Goal: Information Seeking & Learning: Learn about a topic

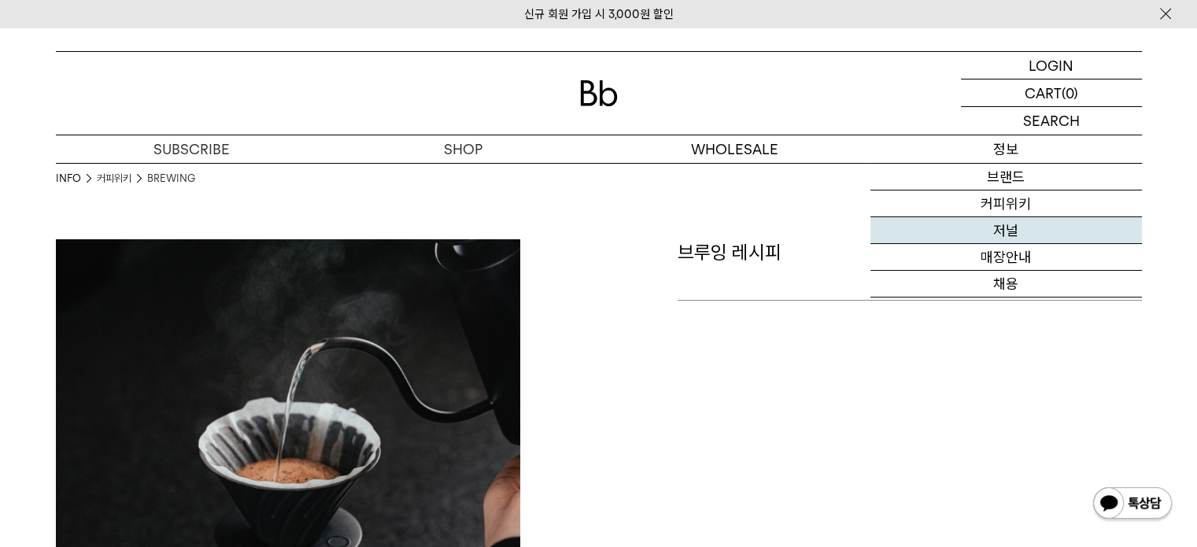
click at [1010, 232] on link "저널" at bounding box center [1005, 230] width 271 height 27
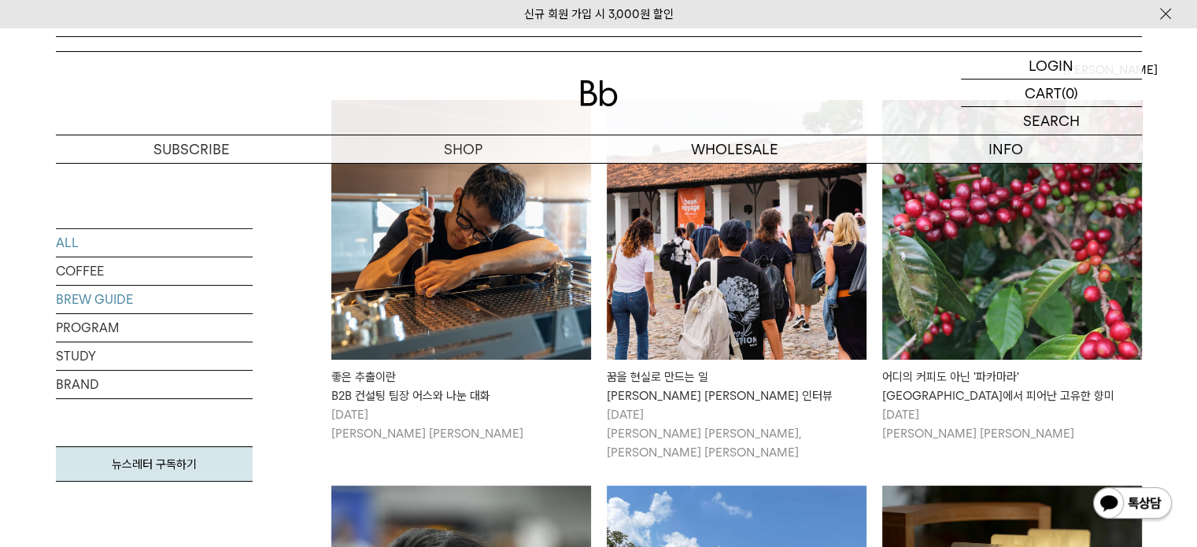
click at [112, 307] on link "BREW GUIDE" at bounding box center [154, 300] width 197 height 28
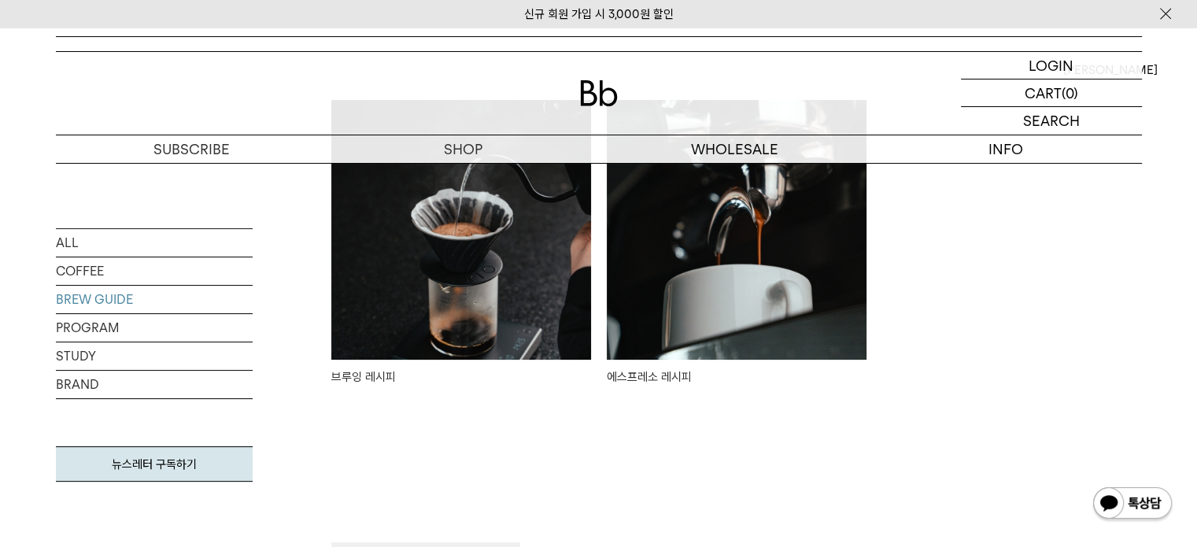
click at [481, 307] on img at bounding box center [461, 230] width 260 height 260
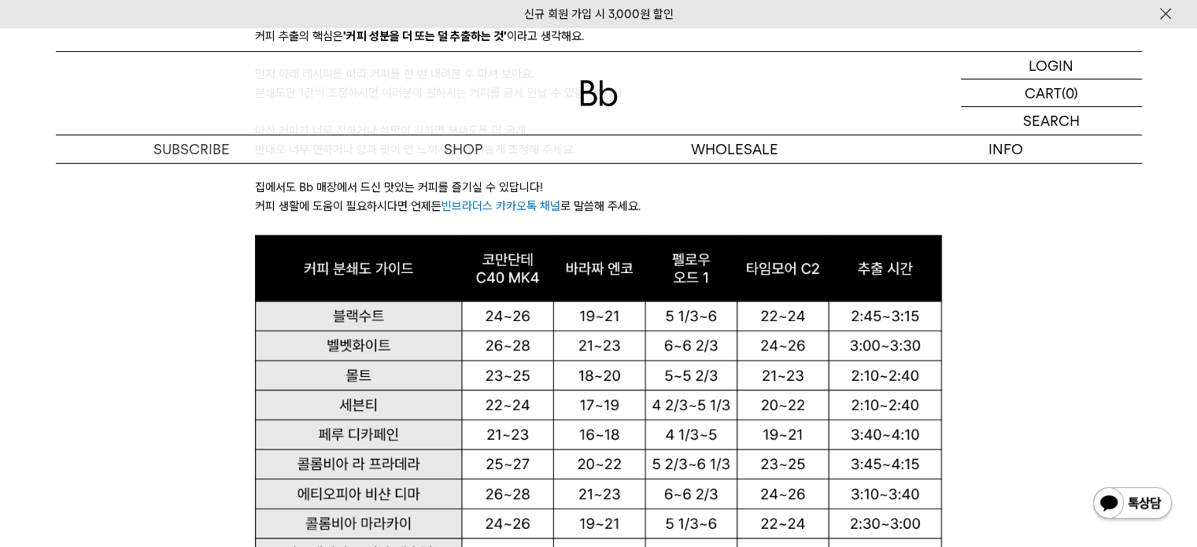
scroll to position [1102, 0]
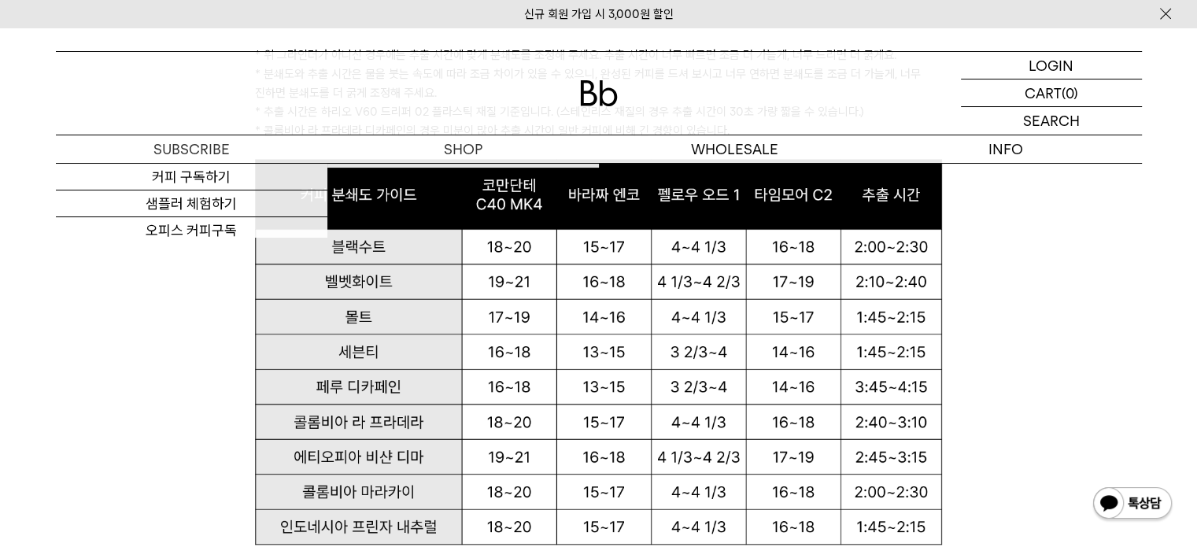
scroll to position [1781, 0]
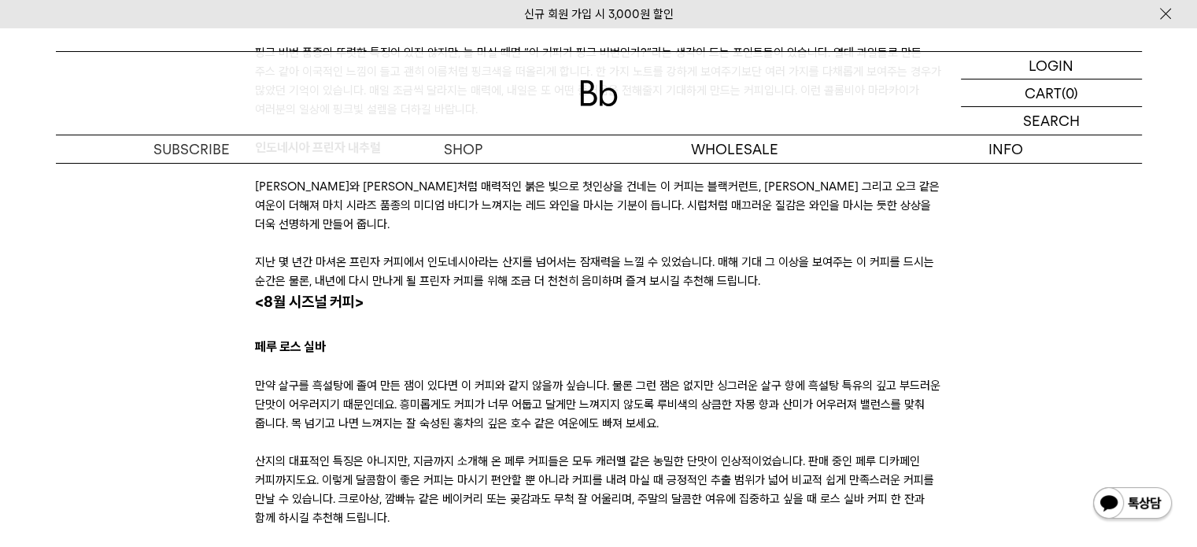
scroll to position [3777, 0]
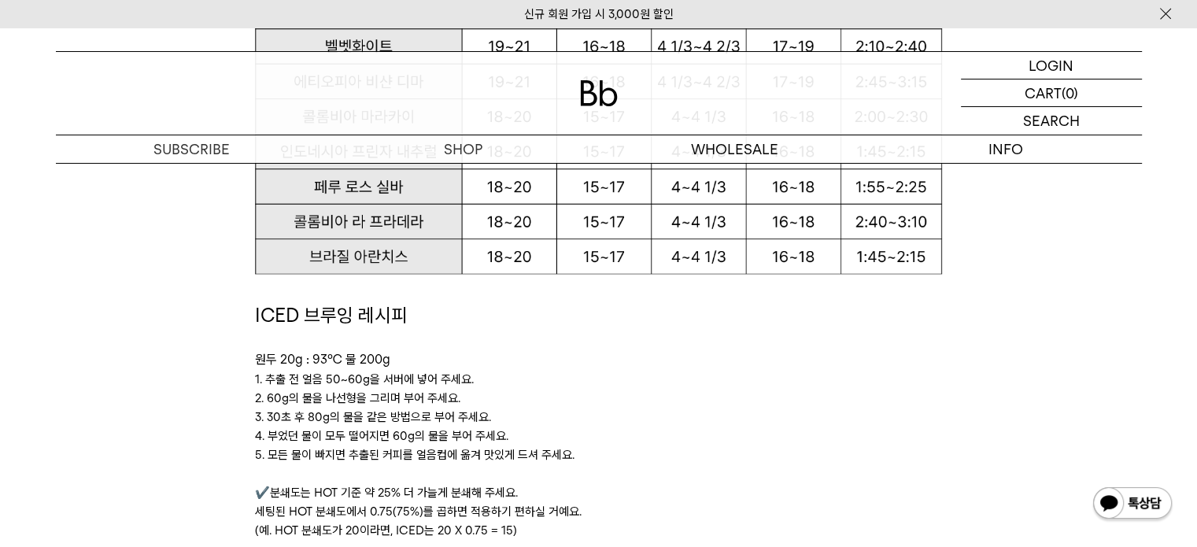
scroll to position [1967, 0]
